Goal: Check status: Check status

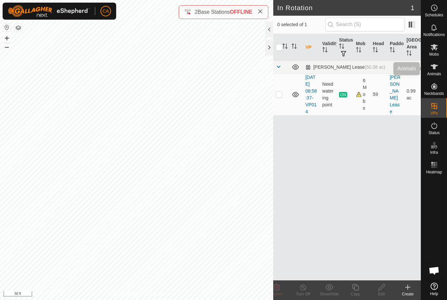
click at [438, 70] on icon at bounding box center [435, 67] width 8 height 8
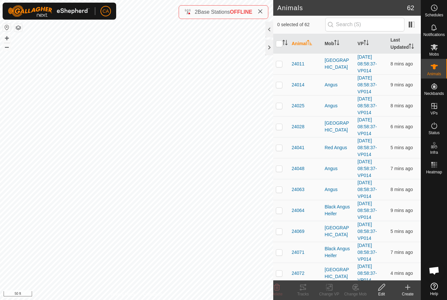
click at [280, 64] on p-checkbox at bounding box center [279, 63] width 7 height 5
checkbox input "true"
click at [282, 83] on p-checkbox at bounding box center [279, 84] width 7 height 5
checkbox input "true"
click at [278, 107] on p-checkbox at bounding box center [279, 105] width 7 height 5
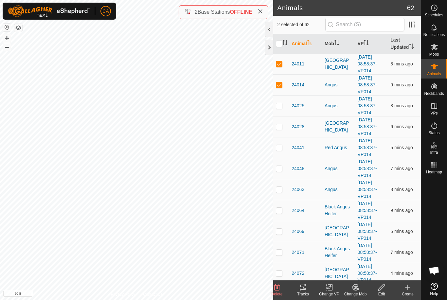
checkbox input "true"
click at [281, 129] on p-checkbox at bounding box center [279, 126] width 7 height 5
checkbox input "true"
click at [282, 148] on p-checkbox at bounding box center [279, 147] width 7 height 5
checkbox input "true"
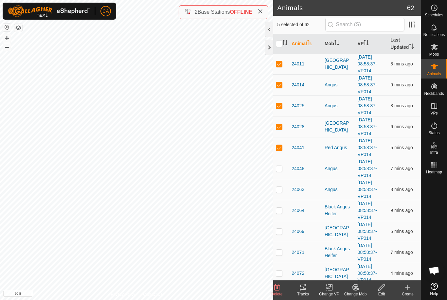
click at [281, 171] on p-checkbox at bounding box center [279, 168] width 7 height 5
checkbox input "true"
click at [282, 190] on p-checkbox at bounding box center [279, 189] width 7 height 5
checkbox input "true"
click at [282, 207] on td at bounding box center [281, 210] width 16 height 21
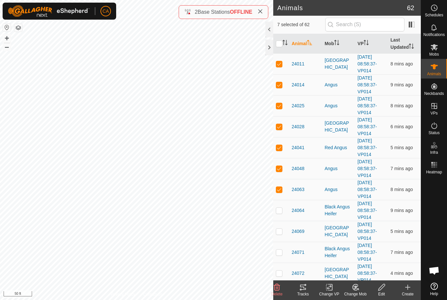
checkbox input "true"
click at [281, 272] on p-checkbox at bounding box center [279, 273] width 7 height 5
checkbox input "true"
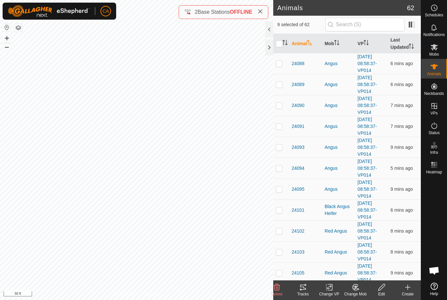
scroll to position [360, 0]
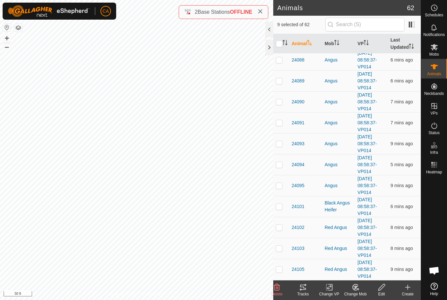
click at [285, 248] on td at bounding box center [281, 248] width 16 height 21
checkbox input "true"
click at [308, 291] on tracks-svg-icon at bounding box center [303, 288] width 26 height 8
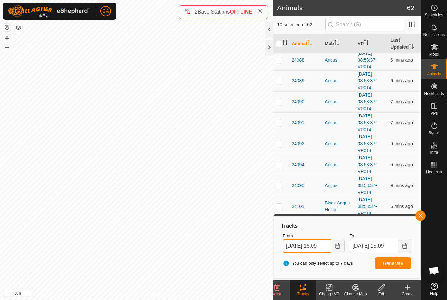
click at [318, 245] on input "28 Sep, 2025 15:09" at bounding box center [307, 246] width 48 height 14
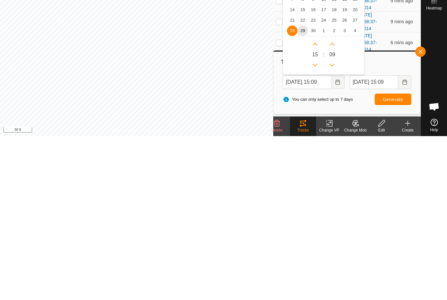
click at [303, 190] on span "29" at bounding box center [303, 195] width 10 height 10
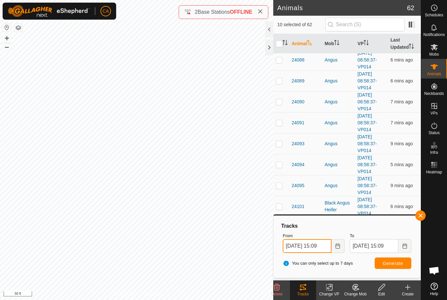
click at [310, 245] on input "29 Sep, 2025 15:09" at bounding box center [307, 246] width 48 height 14
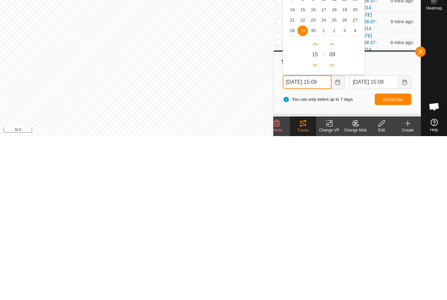
click at [313, 227] on icon "Previous Hour" at bounding box center [315, 229] width 5 height 5
click at [312, 224] on button "Previous Hour" at bounding box center [315, 229] width 10 height 10
click at [313, 227] on icon "Previous Hour" at bounding box center [315, 229] width 5 height 5
click at [314, 224] on button "Previous Hour" at bounding box center [315, 229] width 10 height 10
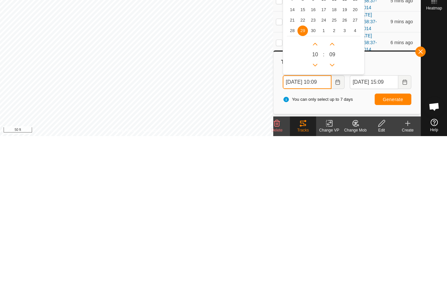
click at [314, 224] on button "Previous Hour" at bounding box center [315, 229] width 10 height 10
click at [315, 224] on button "Previous Hour" at bounding box center [315, 229] width 10 height 10
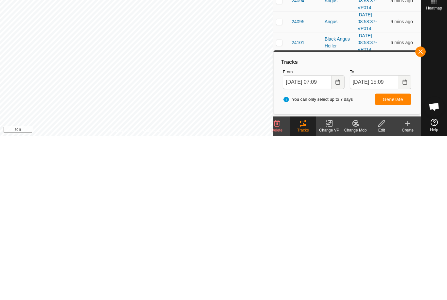
click at [401, 261] on span "Generate" at bounding box center [393, 263] width 20 height 5
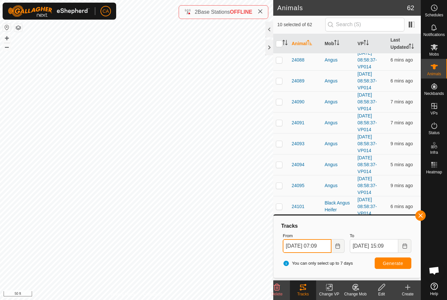
click at [317, 244] on input "29 Sep, 2025 07:09" at bounding box center [307, 246] width 48 height 14
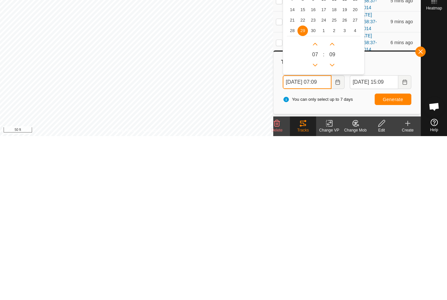
click at [313, 203] on button "Next Hour" at bounding box center [315, 208] width 10 height 10
click at [314, 203] on div "0 7" at bounding box center [315, 218] width 10 height 31
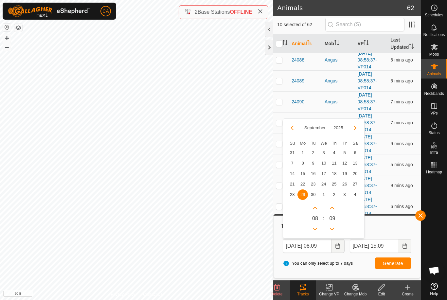
click at [319, 212] on button "Next Hour" at bounding box center [315, 208] width 10 height 10
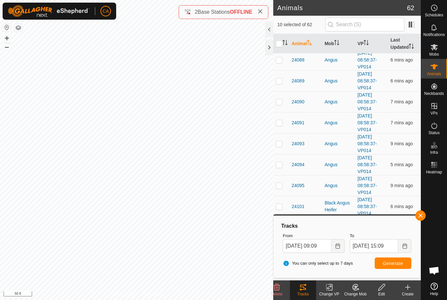
click at [397, 263] on span "Generate" at bounding box center [393, 263] width 20 height 5
click at [316, 249] on input "29 Sep, 2025 09:09" at bounding box center [307, 246] width 48 height 14
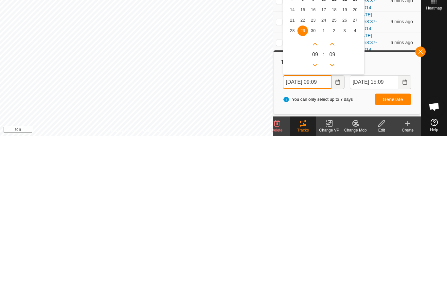
click at [317, 206] on icon "Next Hour" at bounding box center [315, 208] width 5 height 5
type input "29 Sep, 2025 10:09"
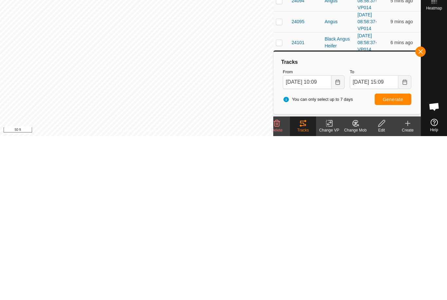
click at [407, 258] on button "Generate" at bounding box center [393, 263] width 37 height 11
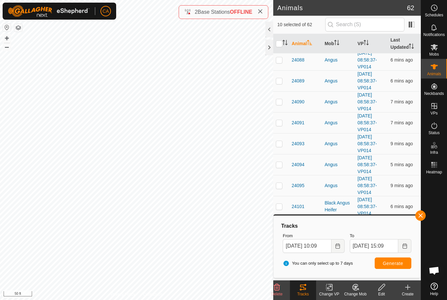
click at [270, 45] on div at bounding box center [270, 48] width 8 height 16
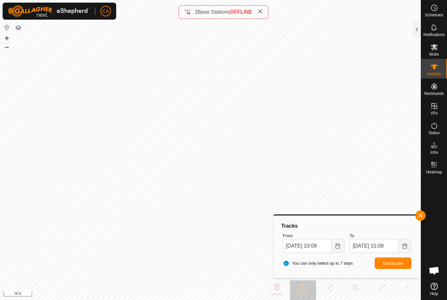
click at [421, 216] on span "button" at bounding box center [420, 215] width 5 height 5
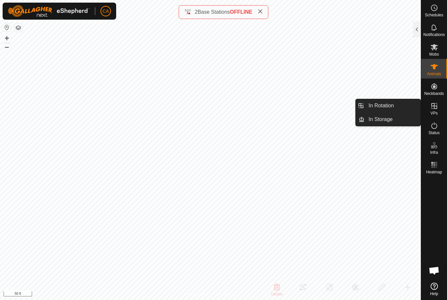
click at [400, 103] on link "In Rotation" at bounding box center [393, 105] width 56 height 13
